Goal: Task Accomplishment & Management: Use online tool/utility

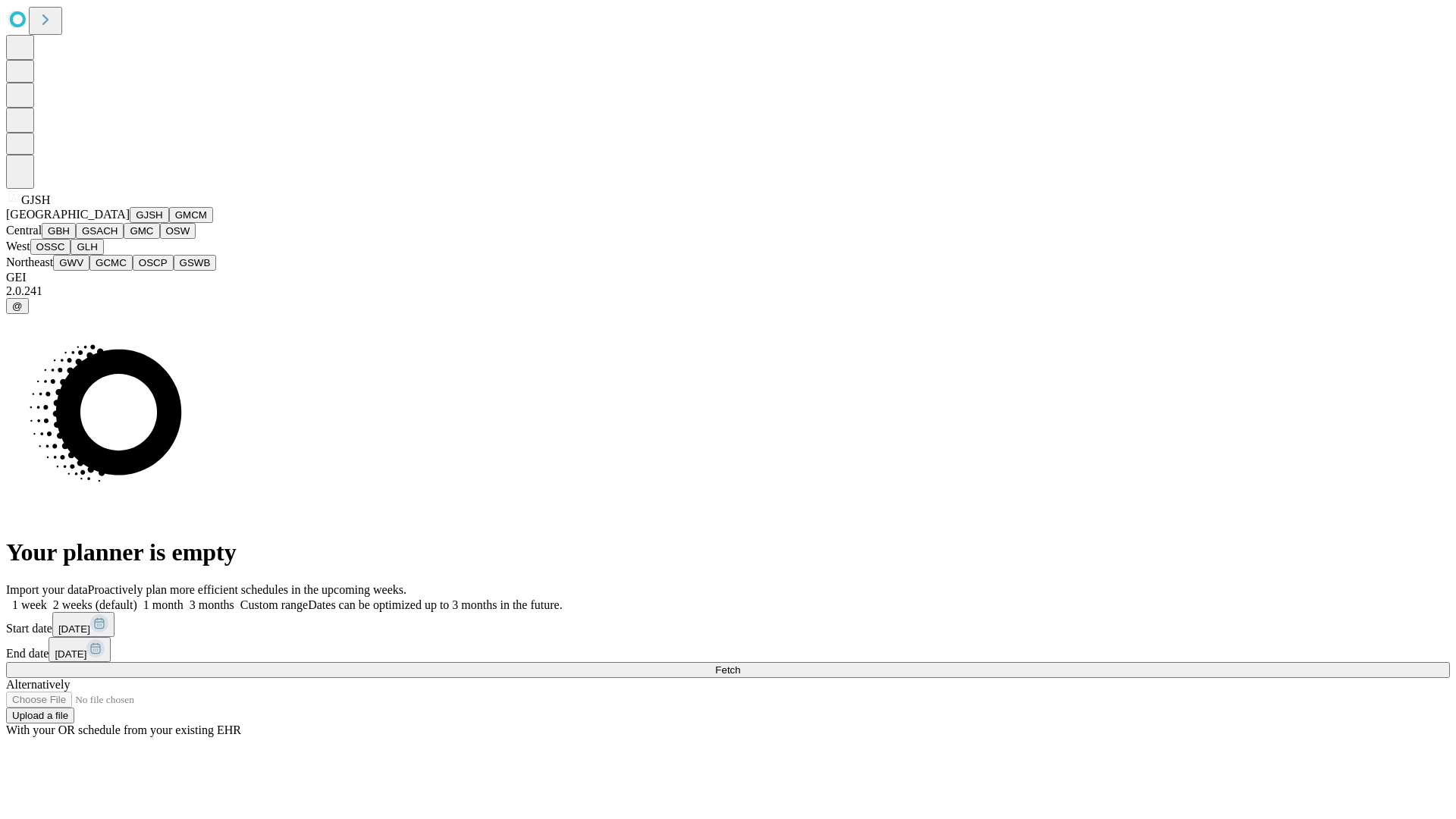
click at [129, 223] on button "GJSH" at bounding box center [149, 215] width 39 height 16
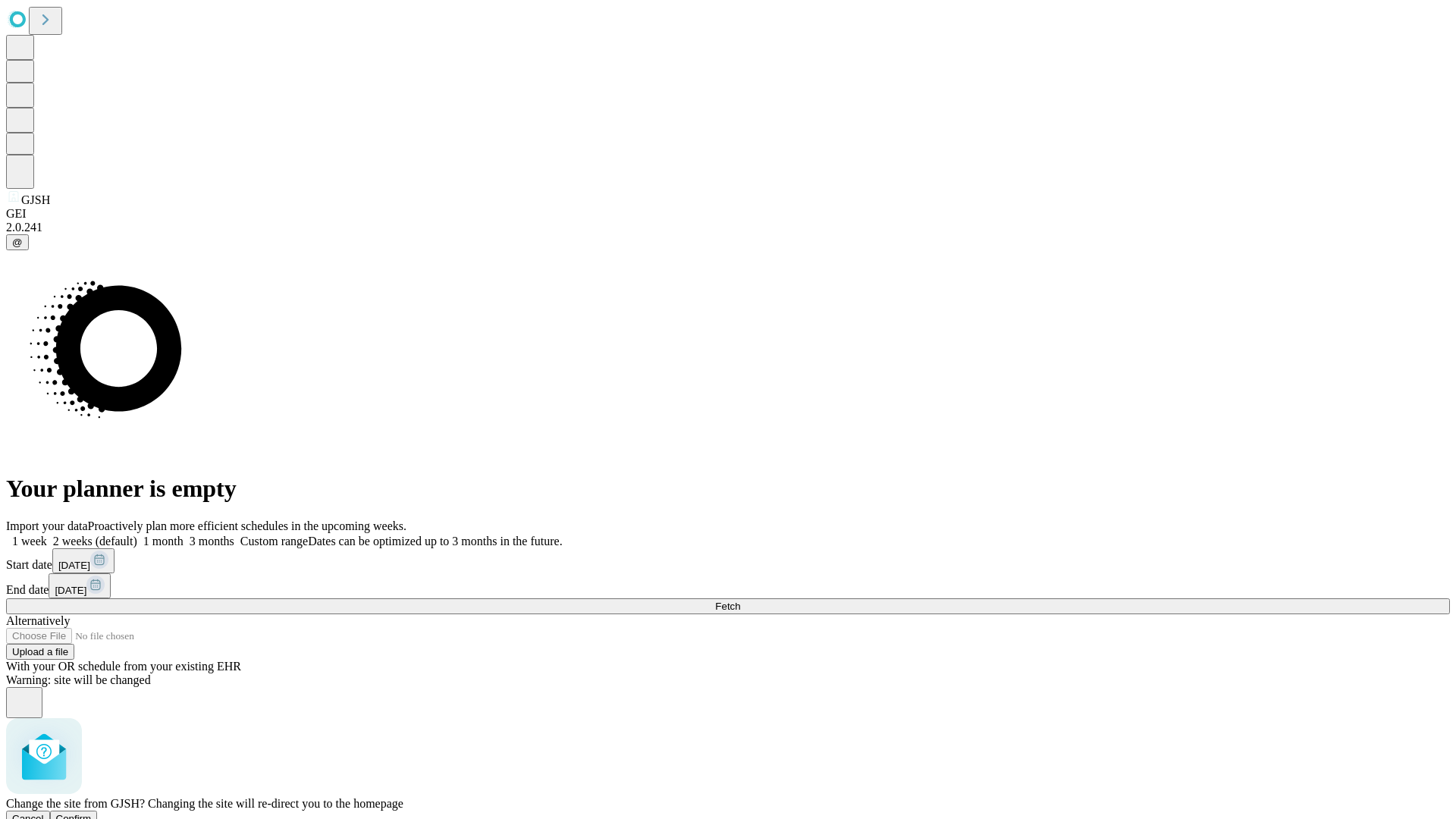
click at [92, 813] on span "Confirm" at bounding box center [74, 819] width 35 height 11
click at [137, 534] on label "2 weeks (default)" at bounding box center [92, 541] width 90 height 13
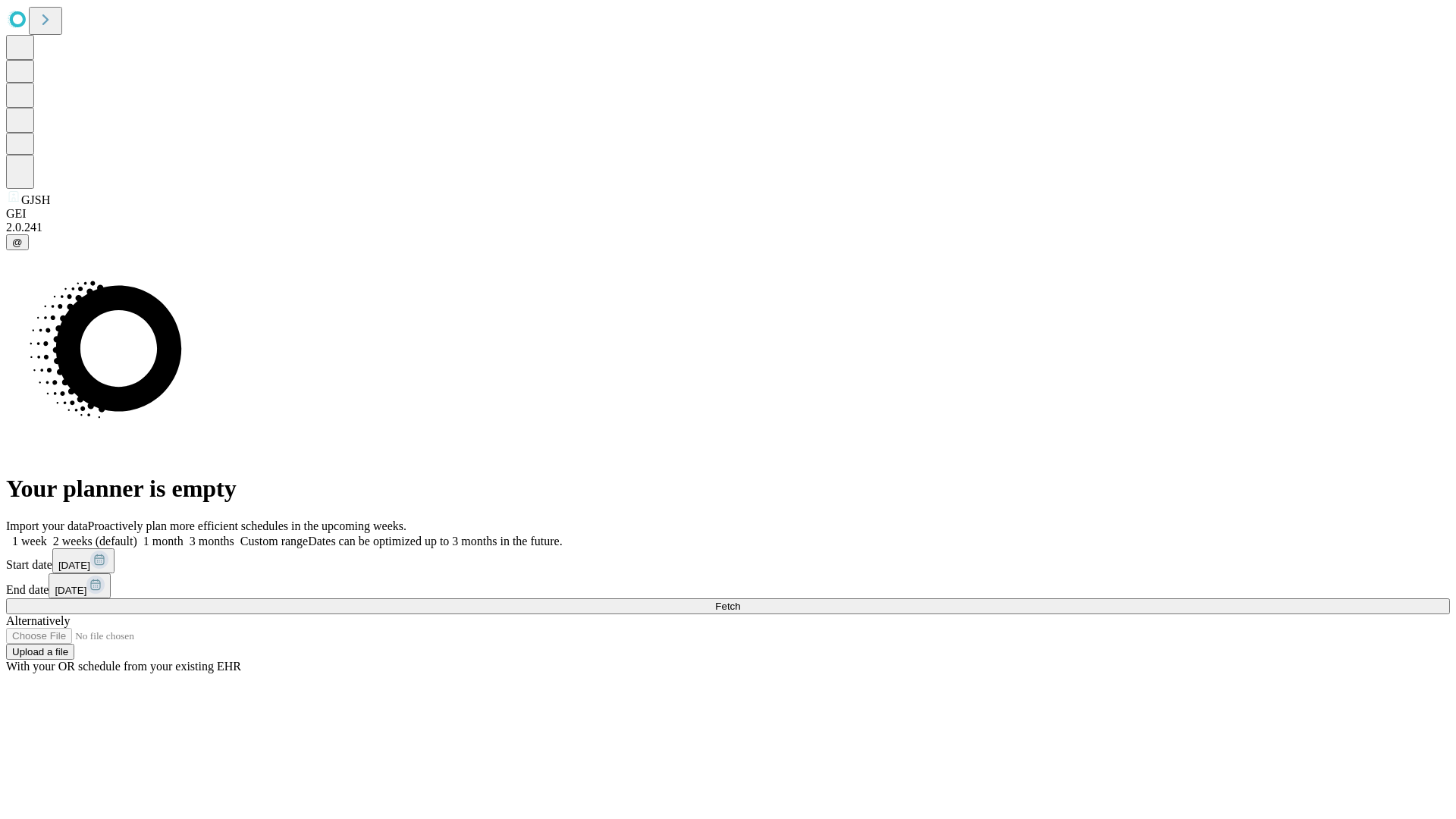
click at [740, 600] on span "Fetch" at bounding box center [727, 606] width 25 height 11
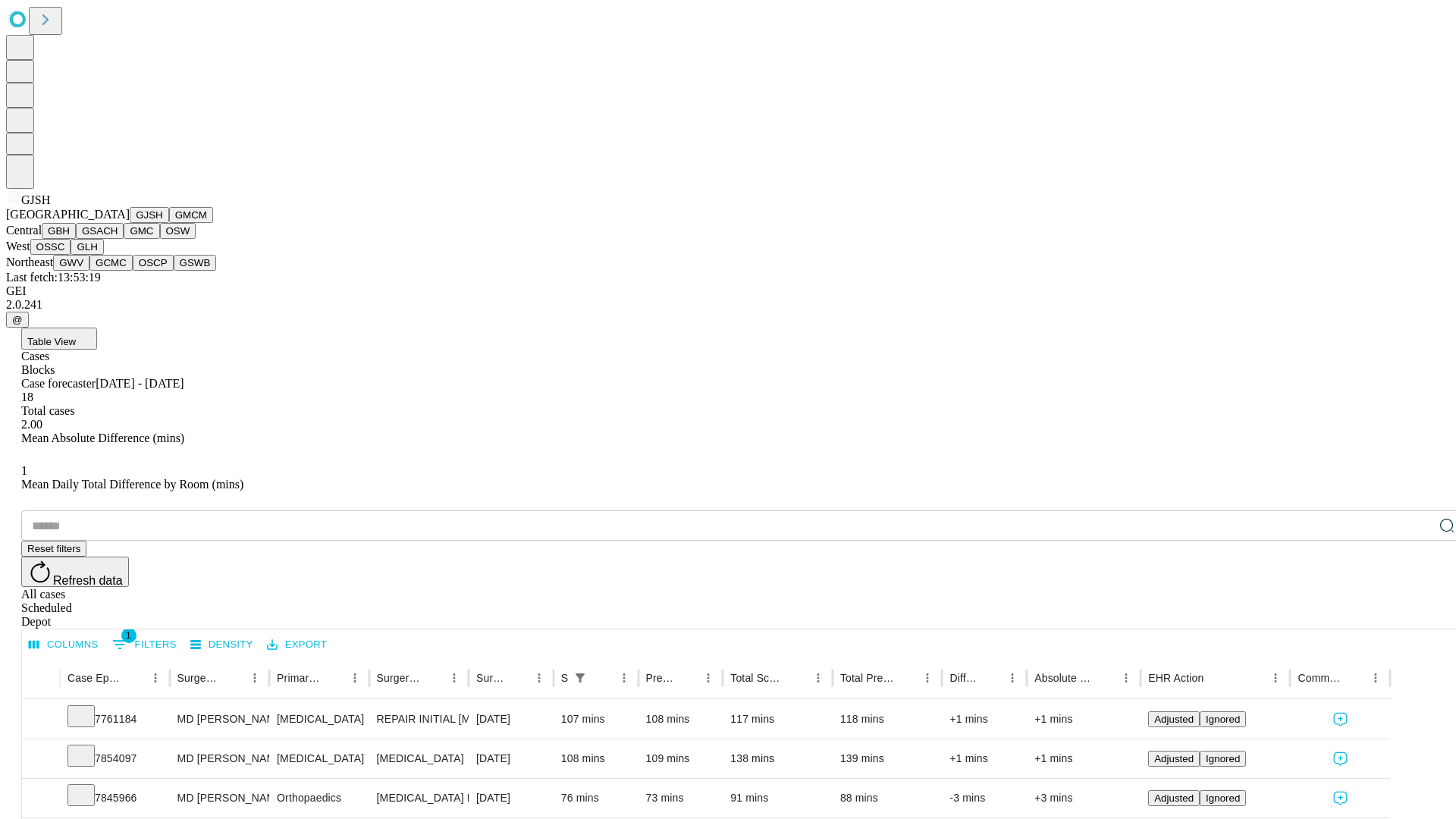
click at [169, 223] on button "GMCM" at bounding box center [190, 215] width 44 height 16
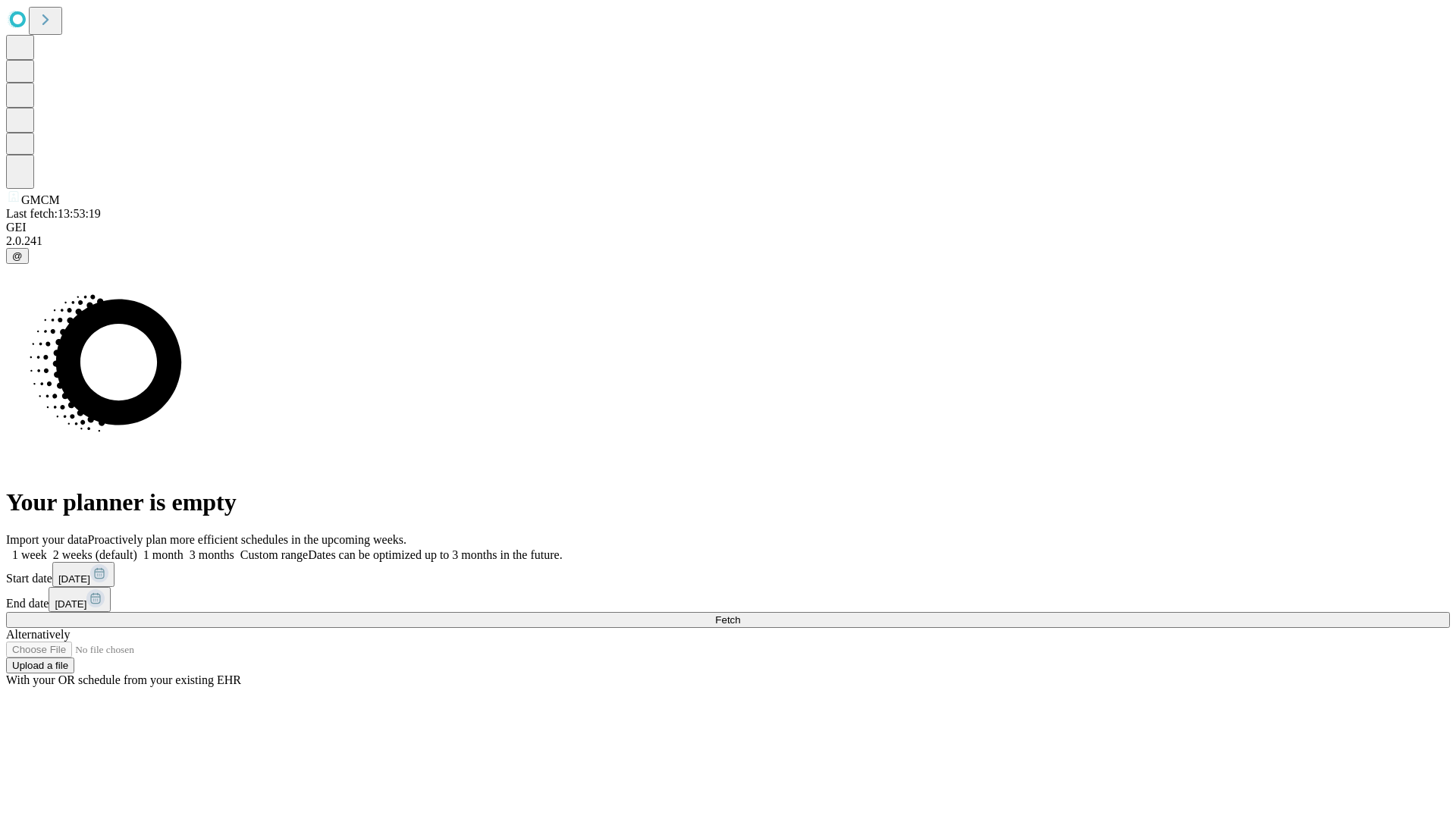
click at [137, 548] on label "2 weeks (default)" at bounding box center [92, 555] width 90 height 13
click at [740, 614] on span "Fetch" at bounding box center [727, 620] width 25 height 11
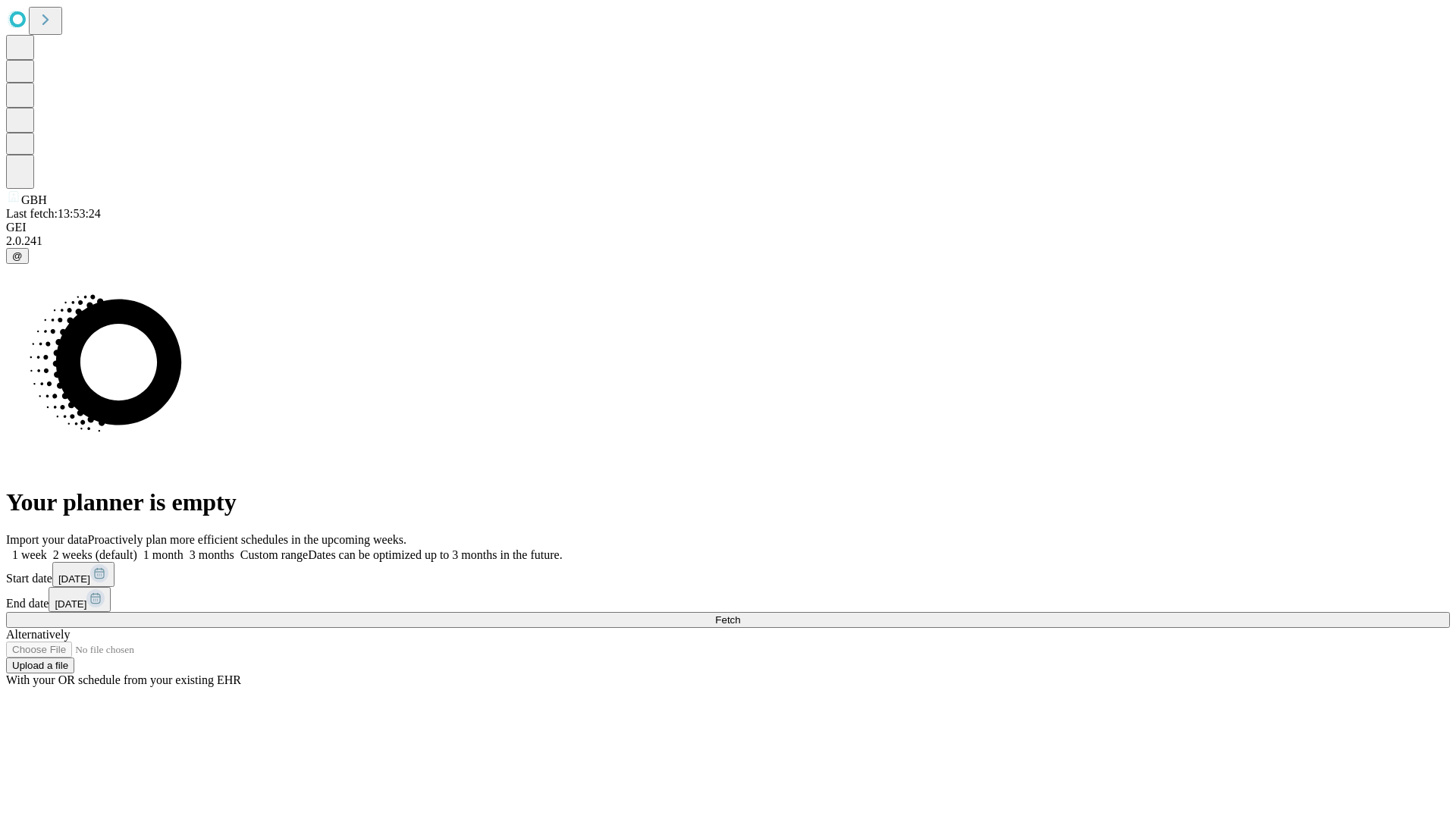
click at [137, 548] on label "2 weeks (default)" at bounding box center [92, 555] width 90 height 13
click at [740, 614] on span "Fetch" at bounding box center [727, 620] width 25 height 11
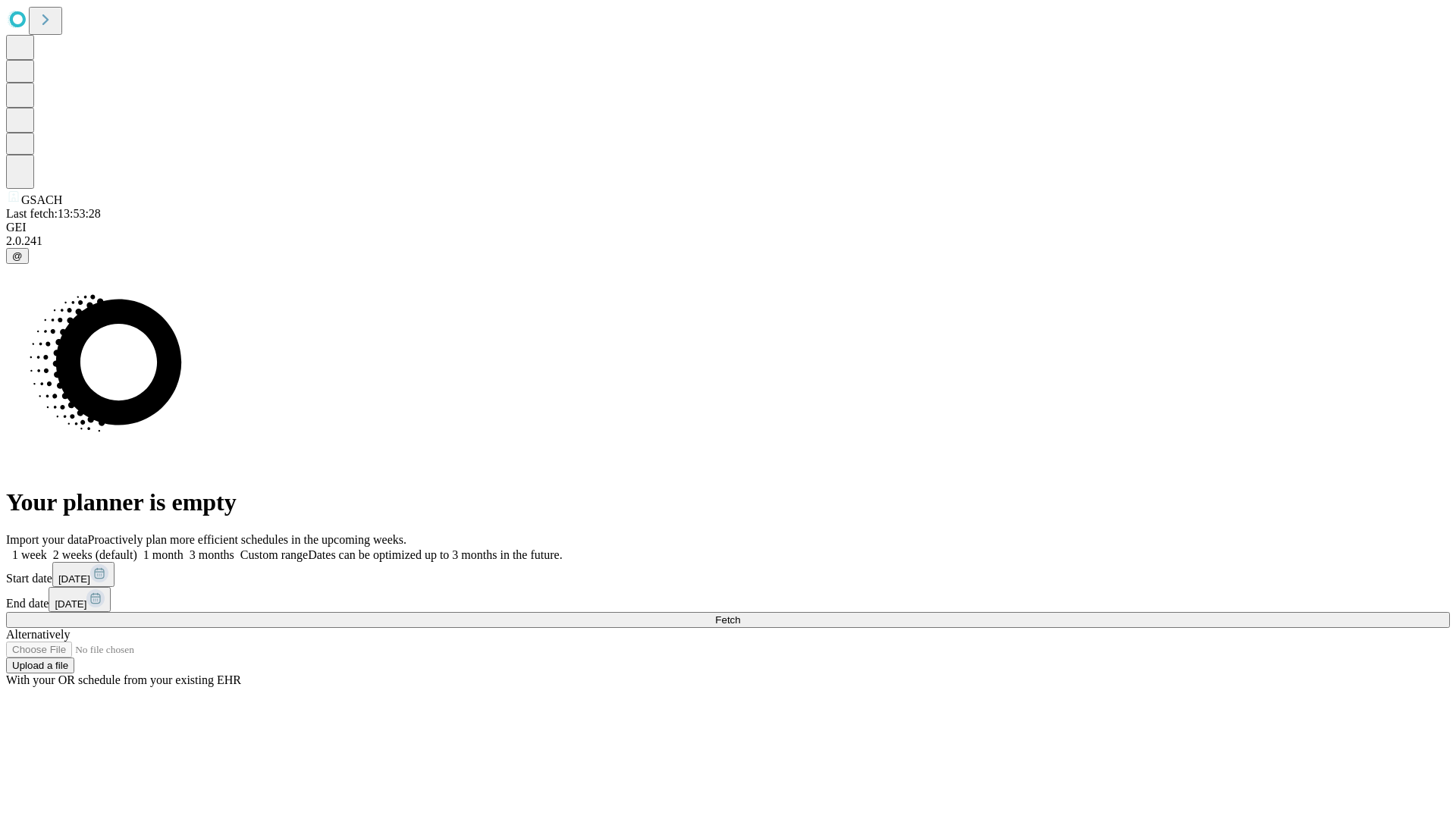
click at [740, 614] on span "Fetch" at bounding box center [727, 620] width 25 height 11
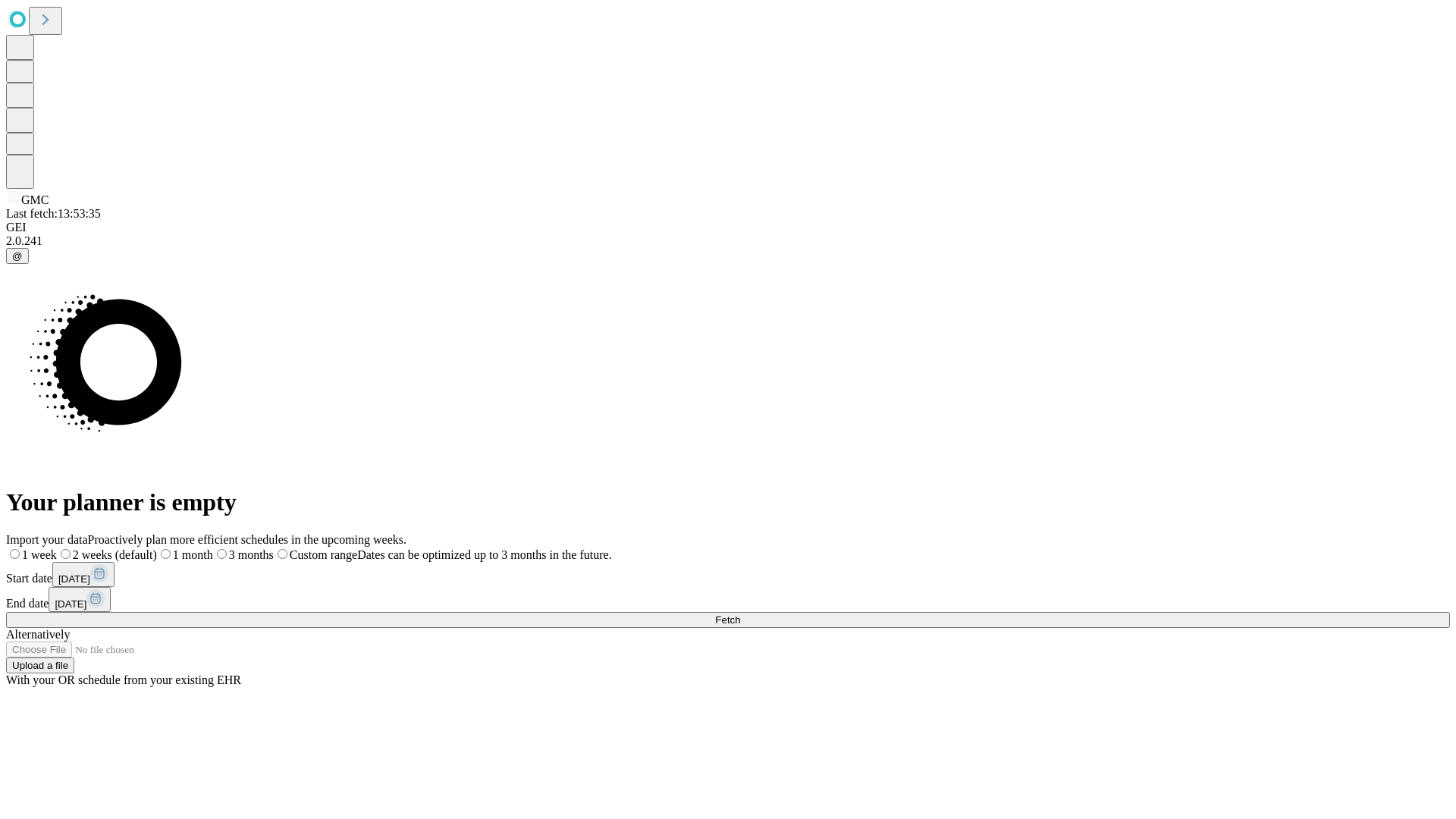
click at [740, 614] on span "Fetch" at bounding box center [727, 620] width 25 height 11
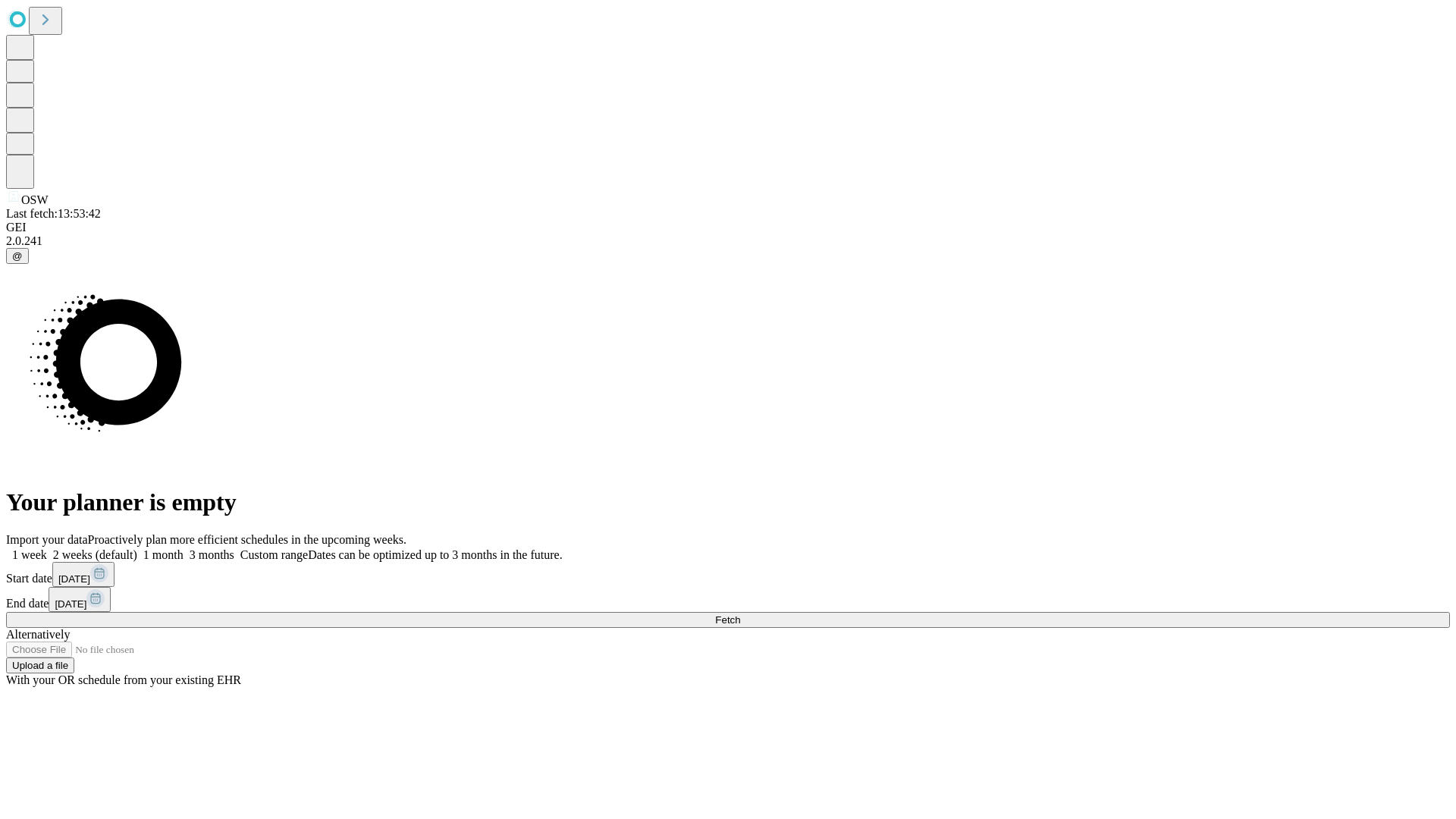
click at [137, 548] on label "2 weeks (default)" at bounding box center [92, 555] width 90 height 13
click at [740, 614] on span "Fetch" at bounding box center [727, 620] width 25 height 11
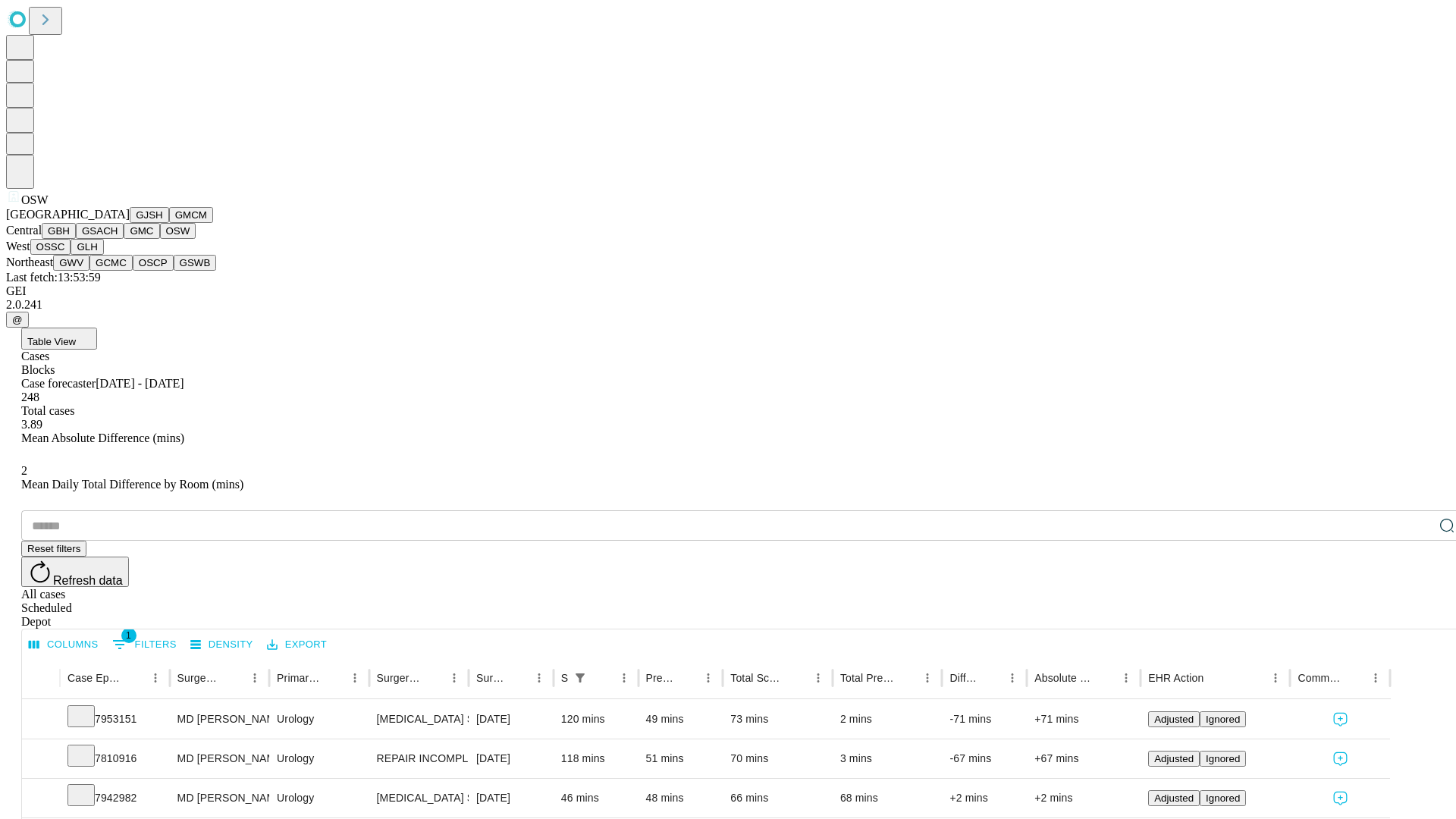
click at [72, 255] on button "OSSC" at bounding box center [51, 247] width 41 height 16
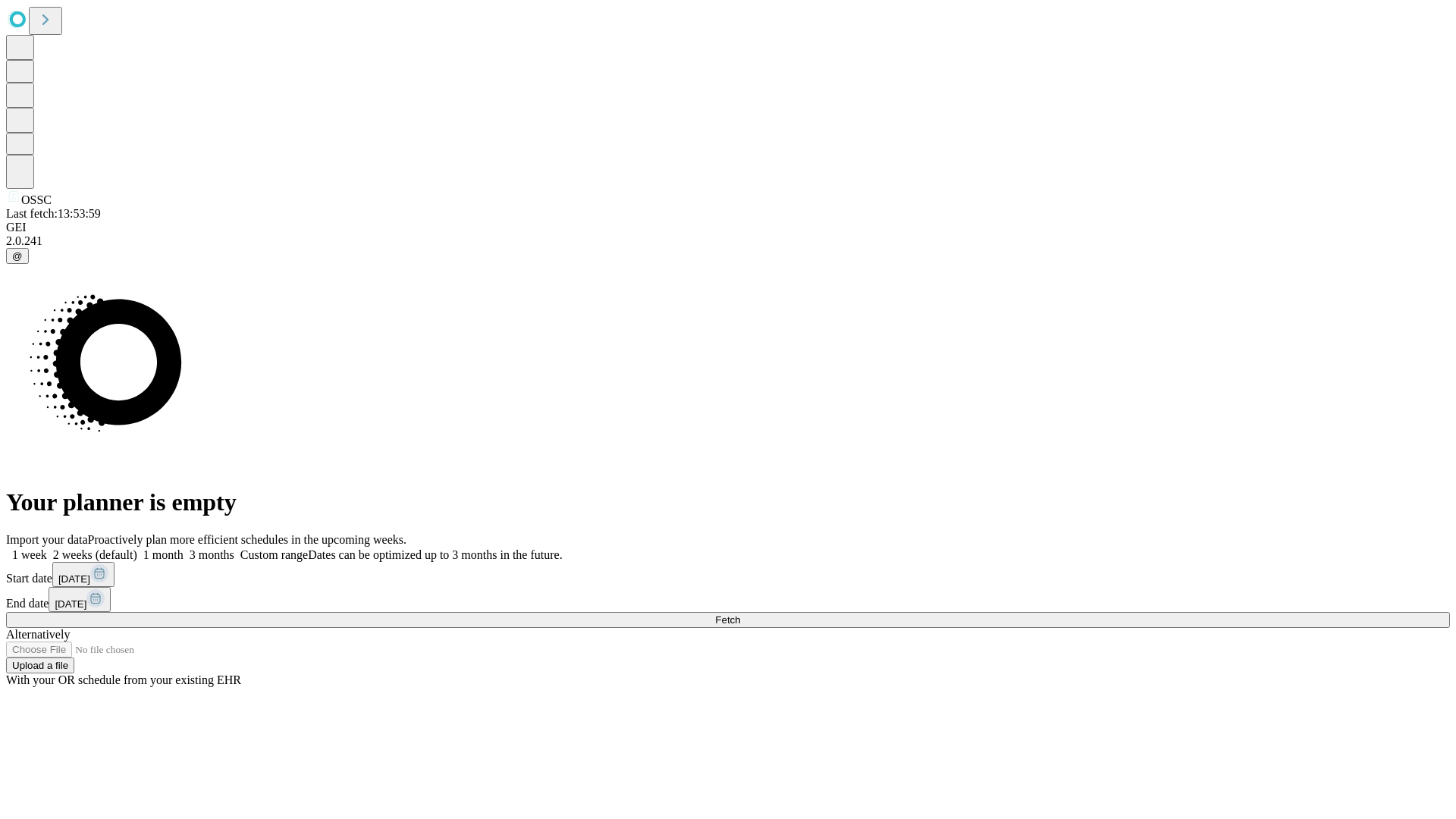
click at [137, 548] on label "2 weeks (default)" at bounding box center [92, 555] width 90 height 13
click at [740, 614] on span "Fetch" at bounding box center [727, 620] width 25 height 11
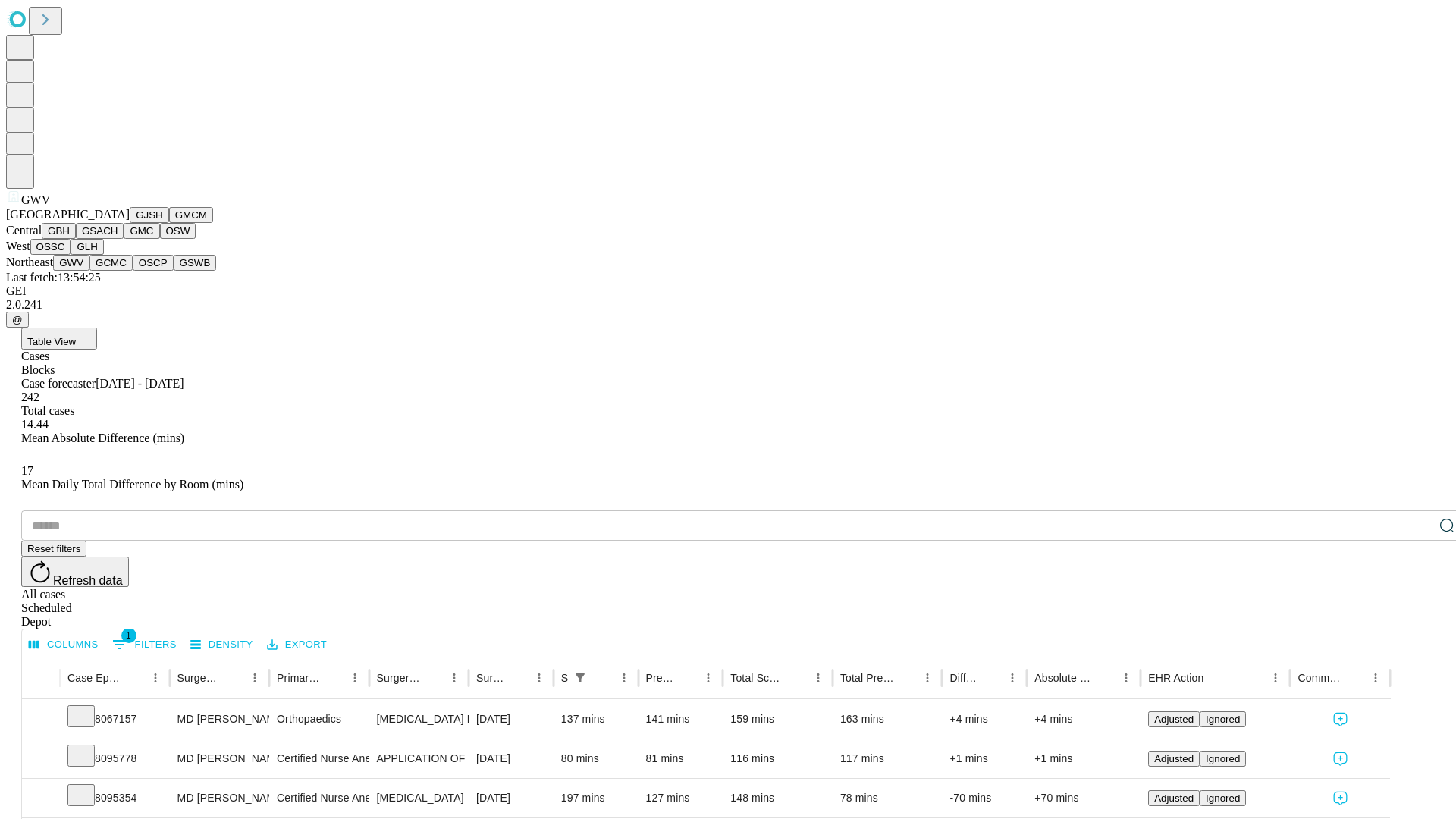
click at [117, 271] on button "GCMC" at bounding box center [111, 263] width 43 height 16
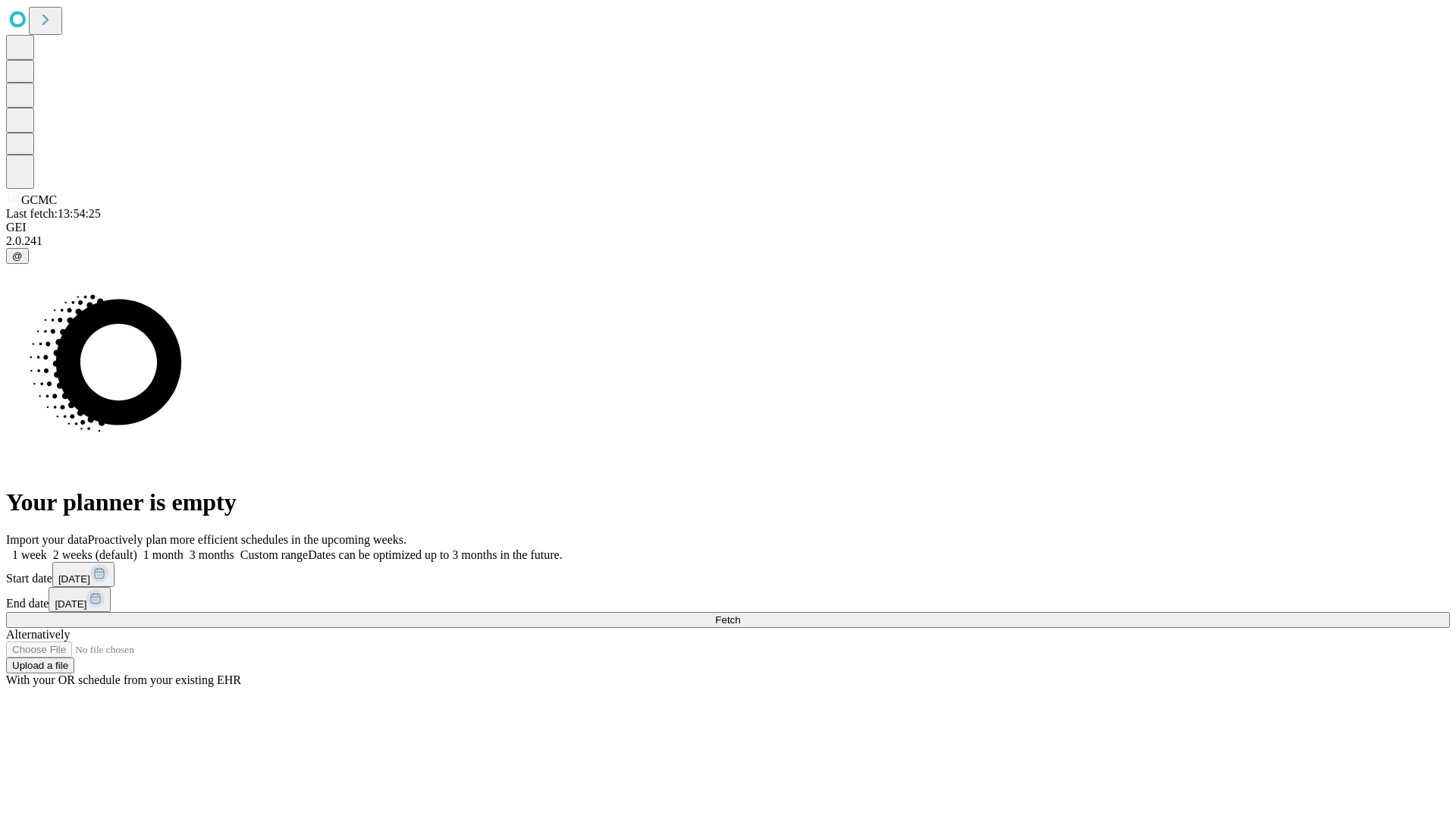
click at [137, 548] on label "2 weeks (default)" at bounding box center [92, 555] width 90 height 13
click at [740, 614] on span "Fetch" at bounding box center [727, 620] width 25 height 11
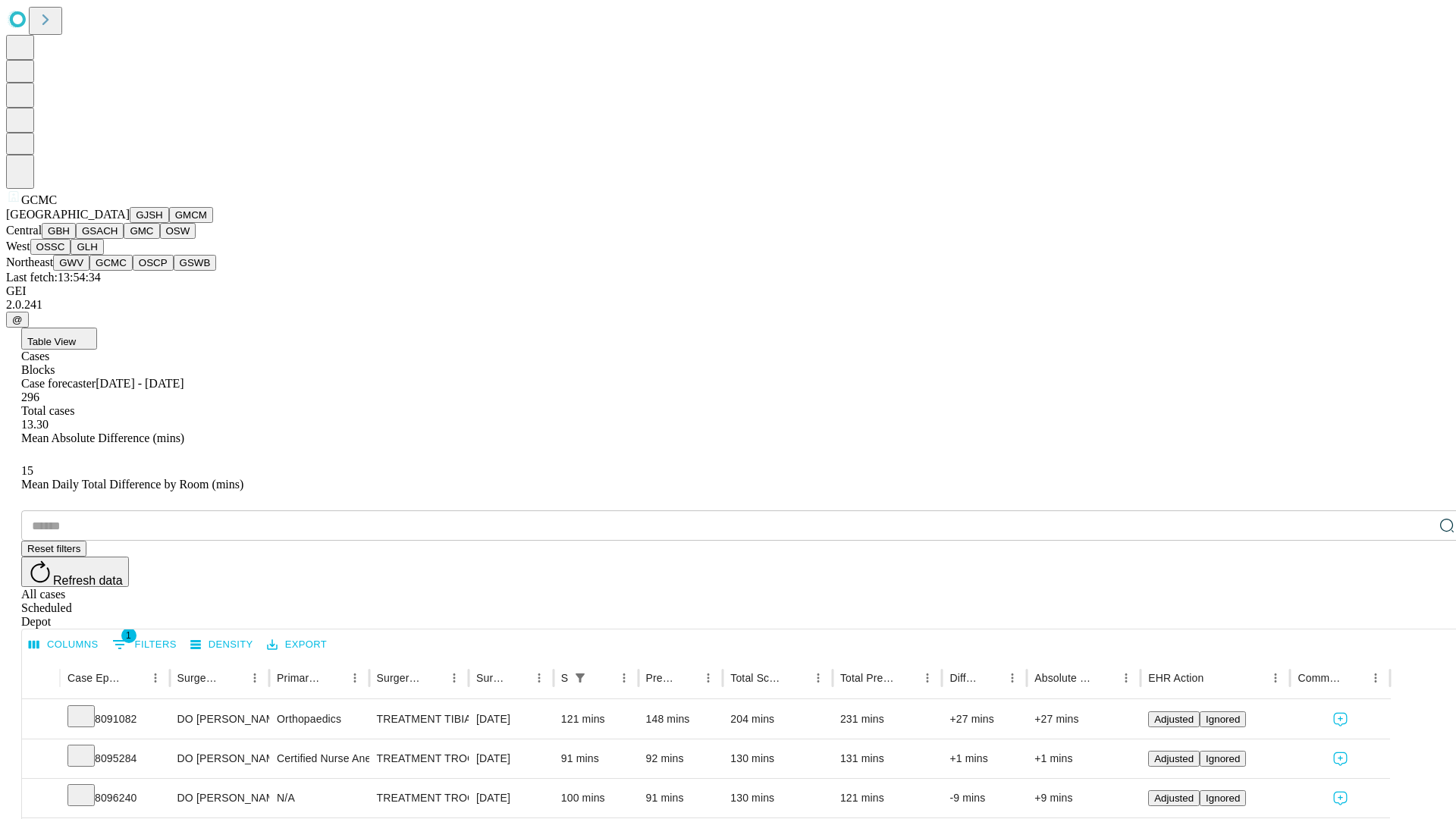
click at [133, 271] on button "OSCP" at bounding box center [153, 263] width 41 height 16
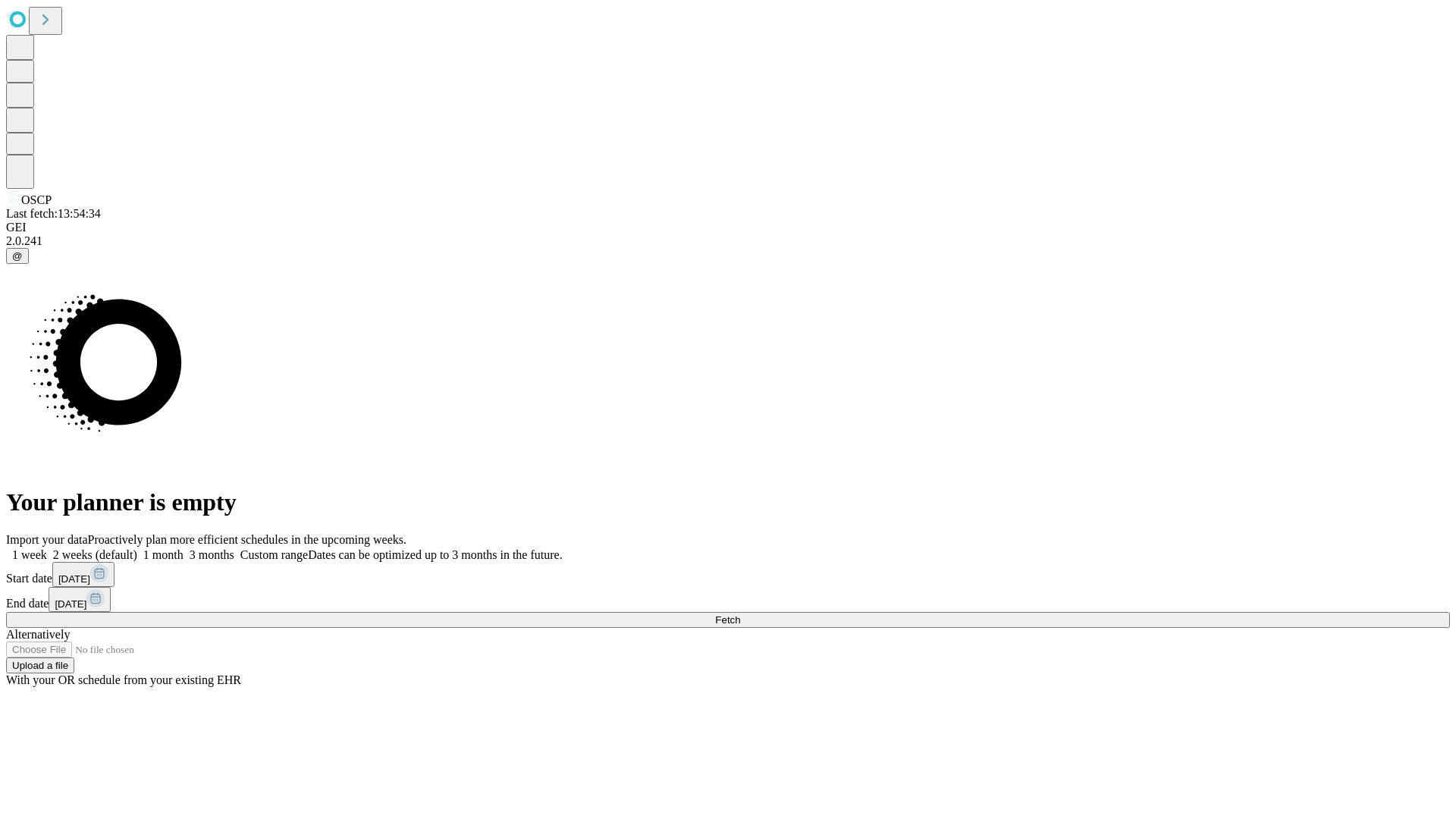
click at [137, 548] on label "2 weeks (default)" at bounding box center [92, 555] width 90 height 13
click at [740, 614] on span "Fetch" at bounding box center [727, 620] width 25 height 11
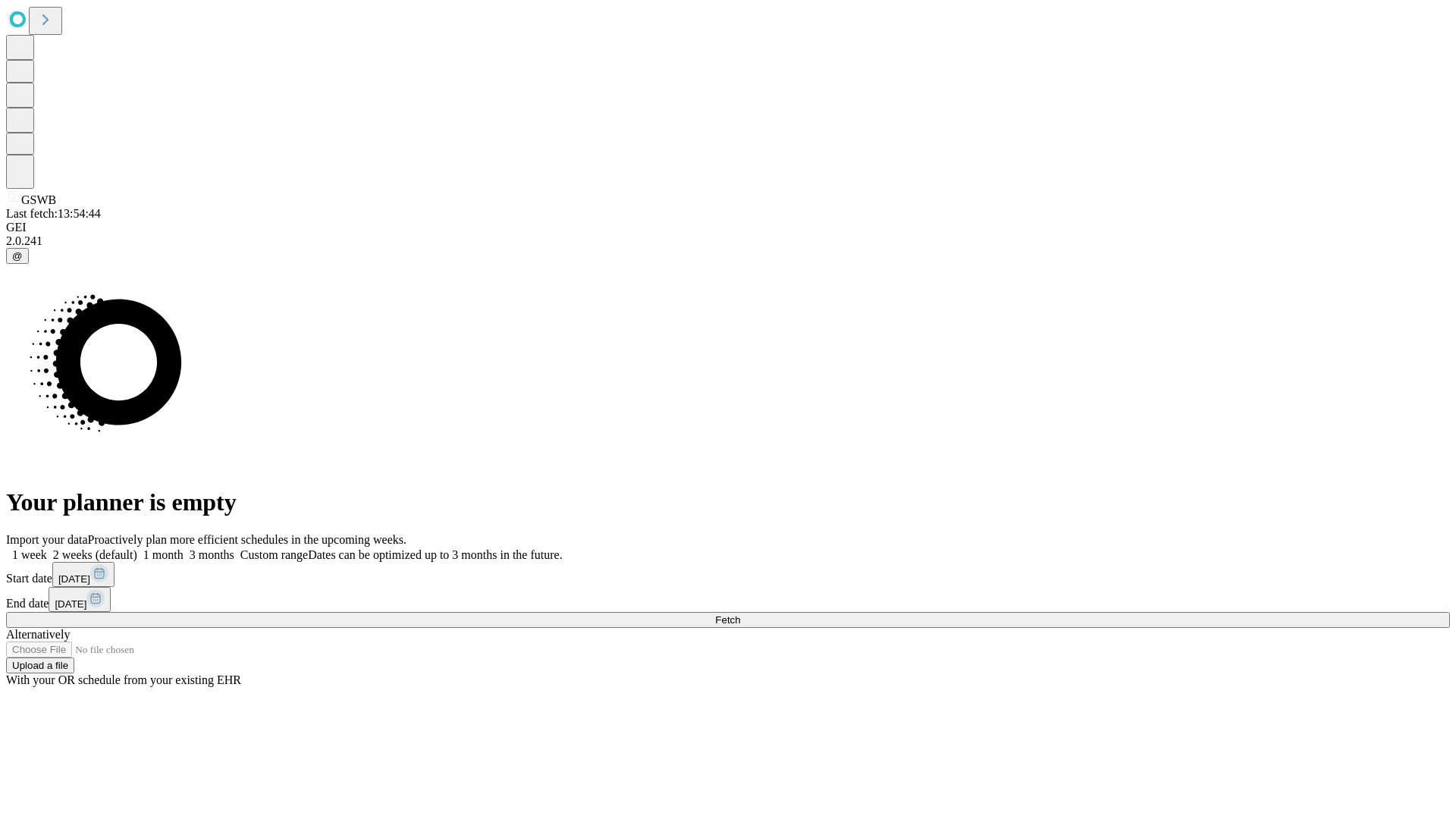
click at [740, 614] on span "Fetch" at bounding box center [727, 620] width 25 height 11
